Goal: Obtain resource: Obtain resource

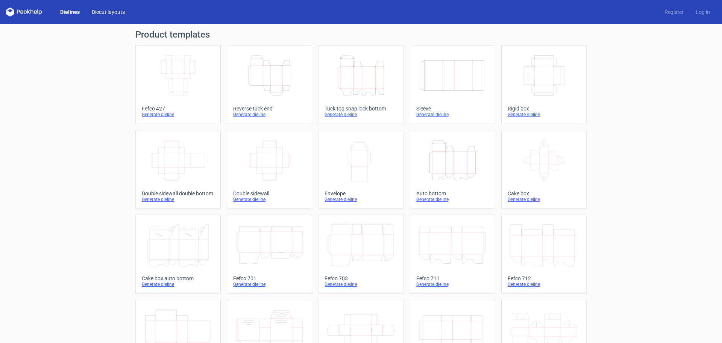
click at [109, 12] on link "Diecut layouts" at bounding box center [108, 12] width 45 height 8
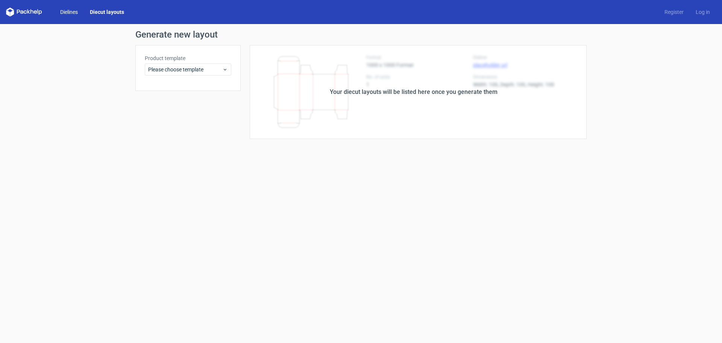
click at [76, 12] on link "Dielines" at bounding box center [69, 12] width 30 height 8
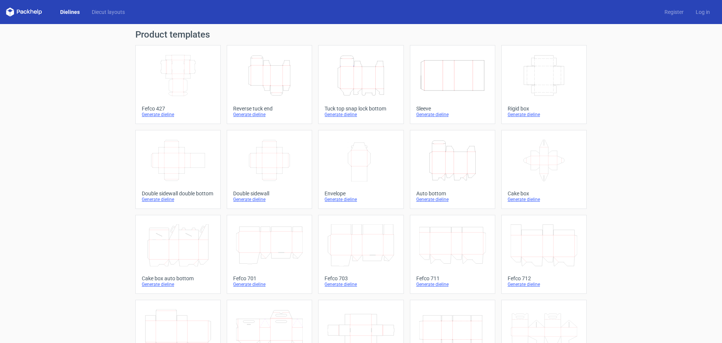
click at [249, 116] on div "Generate dieline" at bounding box center [269, 115] width 73 height 6
